Goal: Participate in discussion

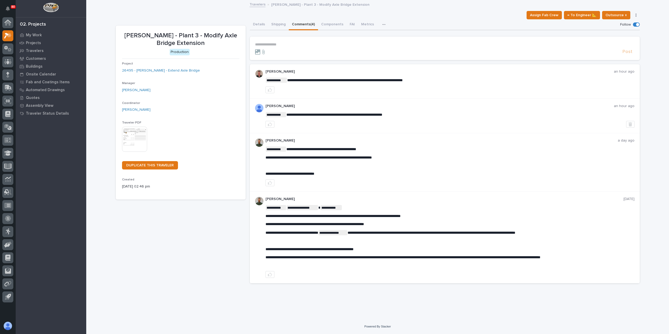
click at [290, 44] on p "**********" at bounding box center [444, 44] width 379 height 4
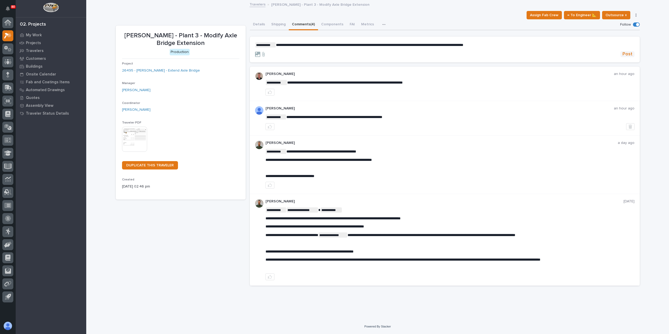
click at [631, 54] on span "Post" at bounding box center [627, 54] width 10 height 6
